Goal: Transaction & Acquisition: Purchase product/service

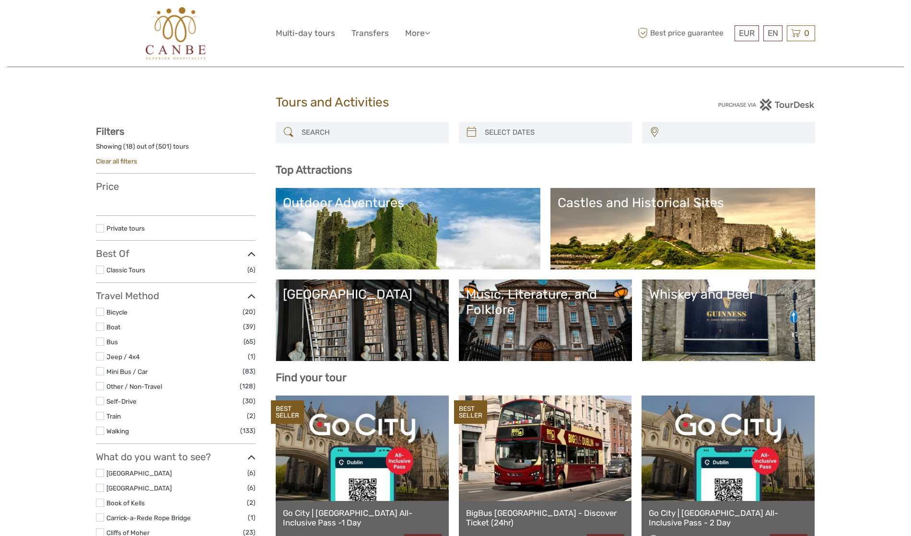
select select
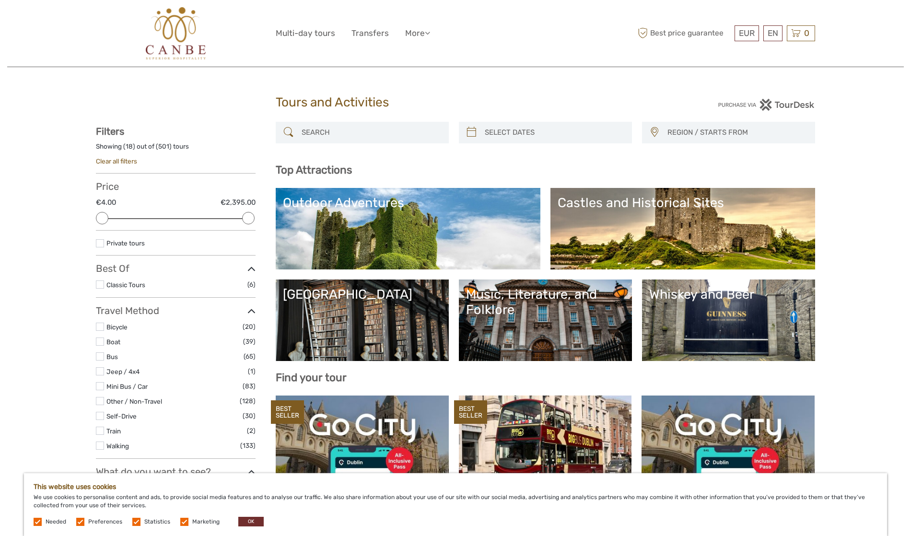
click at [400, 309] on link "[GEOGRAPHIC_DATA]" at bounding box center [362, 320] width 159 height 67
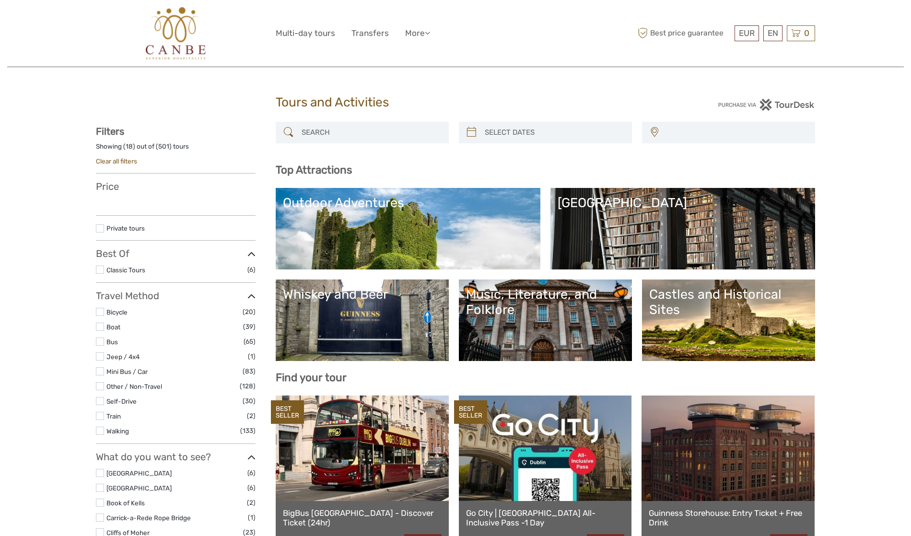
select select
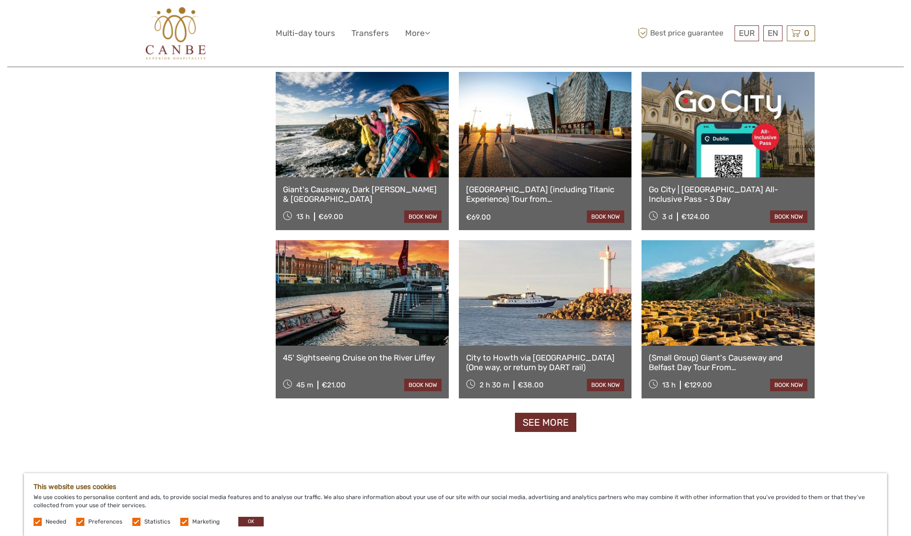
scroll to position [1007, 0]
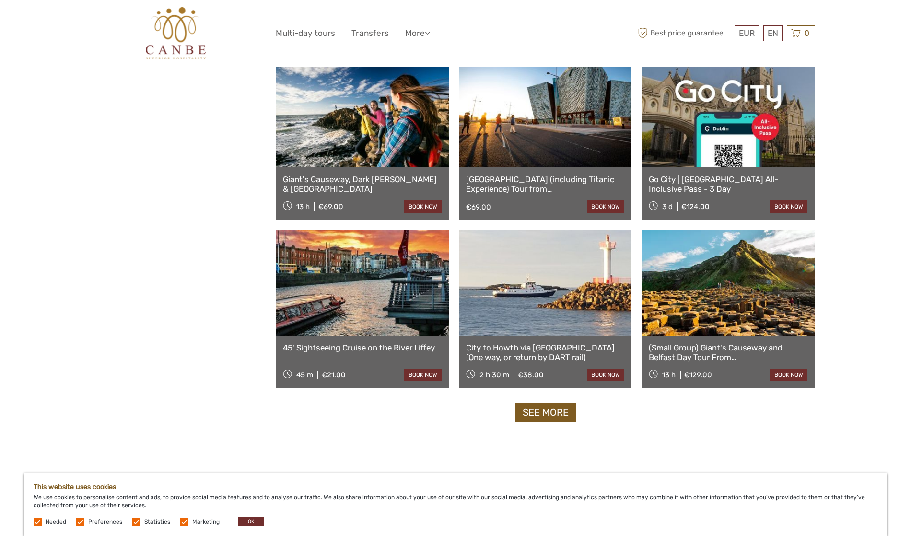
click at [546, 418] on link "See more" at bounding box center [545, 413] width 61 height 20
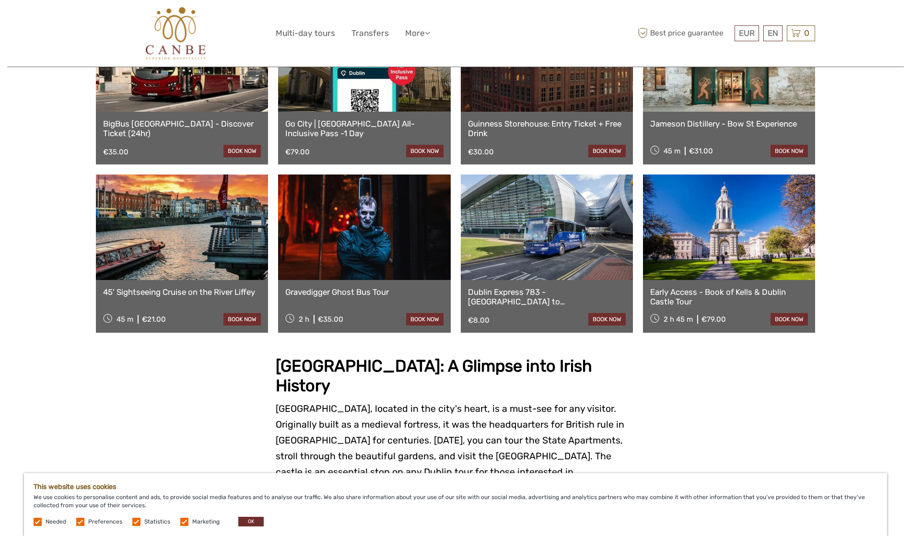
scroll to position [432, 0]
click at [521, 287] on link "Dublin Express 783 - Dublin Airport to Dublin City - Single Ticket" at bounding box center [547, 297] width 158 height 20
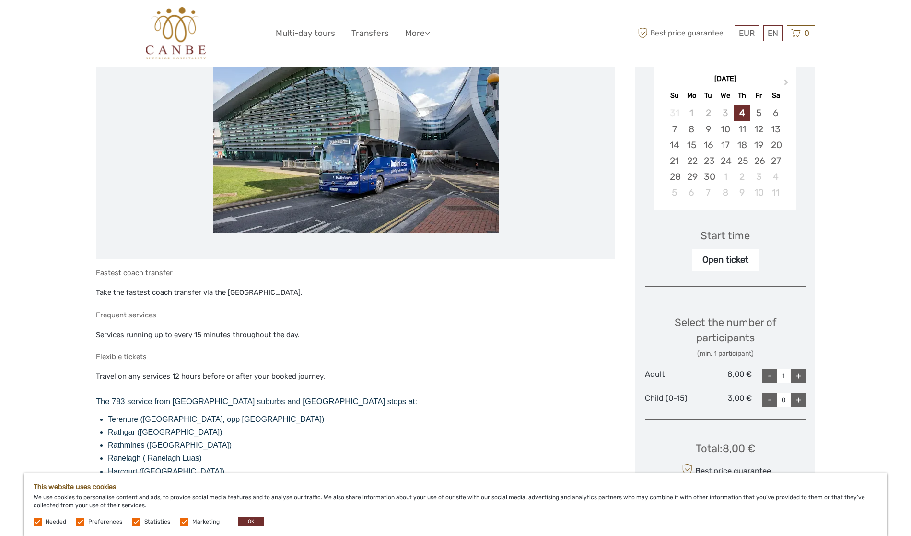
scroll to position [192, 0]
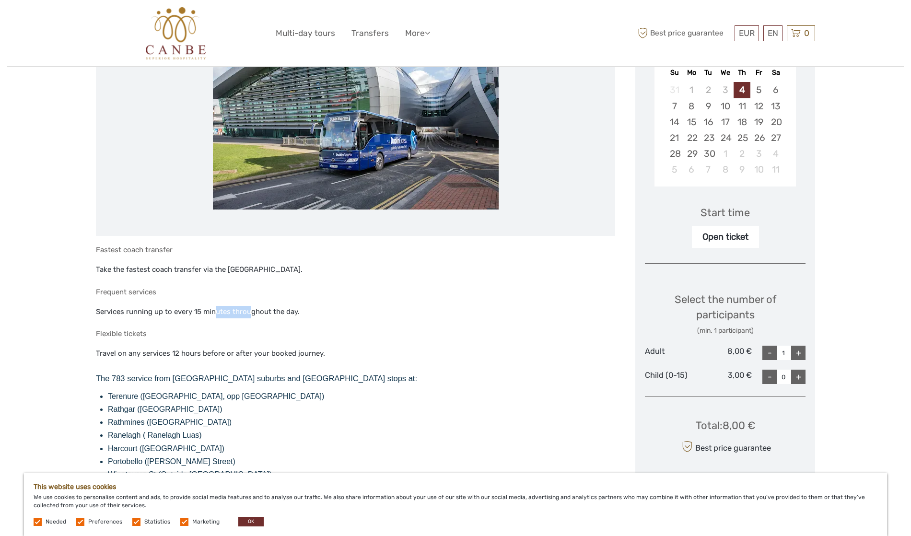
drag, startPoint x: 213, startPoint y: 308, endPoint x: 252, endPoint y: 312, distance: 39.0
click at [251, 312] on p "Services running up to every 15 minutes throughout the day." at bounding box center [355, 312] width 519 height 12
drag, startPoint x: 252, startPoint y: 312, endPoint x: 215, endPoint y: 339, distance: 45.8
click at [215, 339] on div "Fastest coach transfer Take the fastest coach transfer via the Dublin Port Tunn…" at bounding box center [355, 421] width 519 height 351
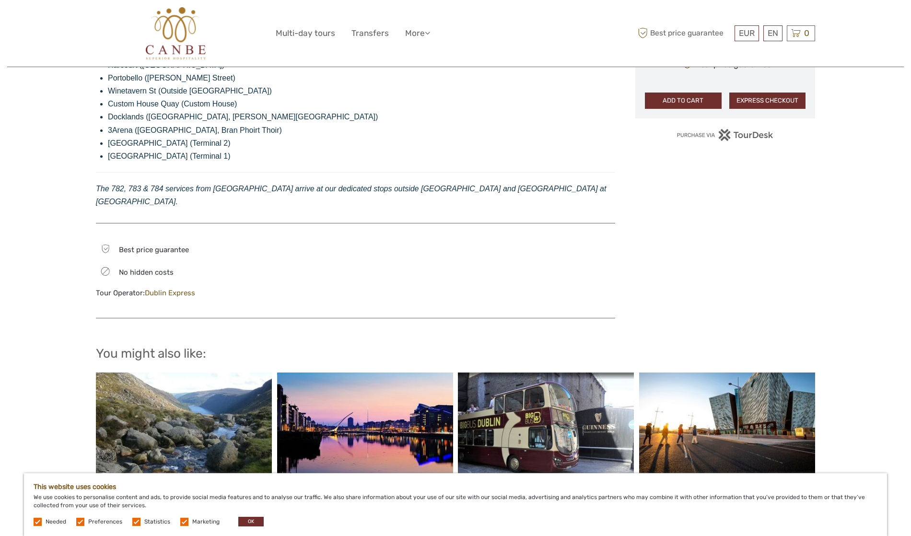
scroll to position [0, 0]
